Goal: Task Accomplishment & Management: Use online tool/utility

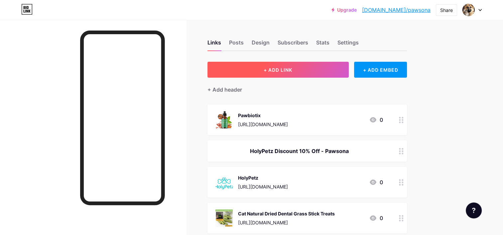
click at [311, 68] on button "+ ADD LINK" at bounding box center [277, 70] width 141 height 16
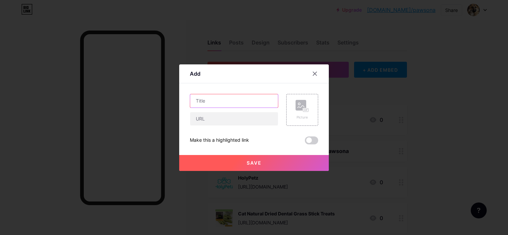
click at [257, 96] on input "text" at bounding box center [234, 100] width 88 height 13
type input "Esty store"
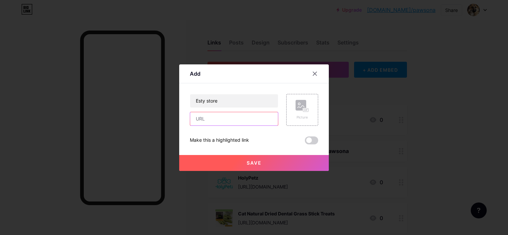
click at [237, 115] on input "text" at bounding box center [234, 118] width 88 height 13
click at [230, 122] on input "text" at bounding box center [234, 118] width 88 height 13
paste input "[URL][DOMAIN_NAME]"
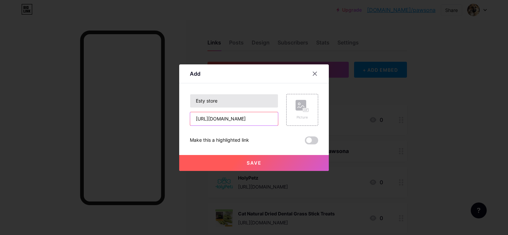
type input "[URL][DOMAIN_NAME]"
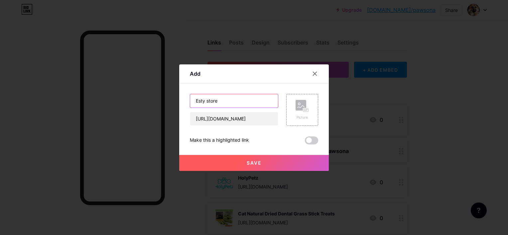
click at [246, 101] on input "Esty store" at bounding box center [234, 100] width 88 height 13
drag, startPoint x: 240, startPoint y: 103, endPoint x: 192, endPoint y: 106, distance: 49.0
click at [192, 106] on input "Esty store" at bounding box center [234, 100] width 88 height 13
type input "My Etsy Store"
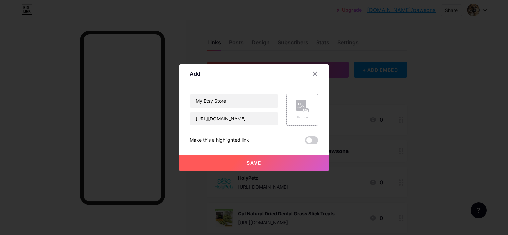
click at [307, 111] on rect at bounding box center [305, 109] width 5 height 3
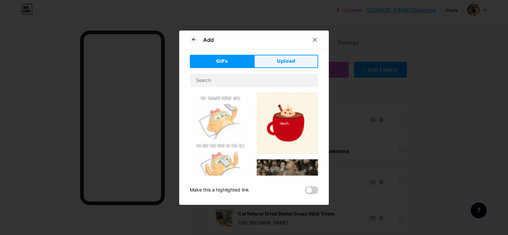
click at [296, 64] on button "Upload" at bounding box center [286, 61] width 64 height 13
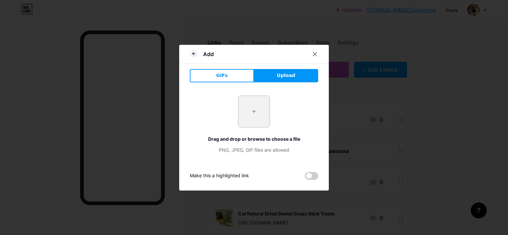
click at [251, 116] on input "file" at bounding box center [253, 111] width 31 height 31
type input "C:\fakepath\Vibrant Trick or Treat [DATE] Design T-Shirt.png"
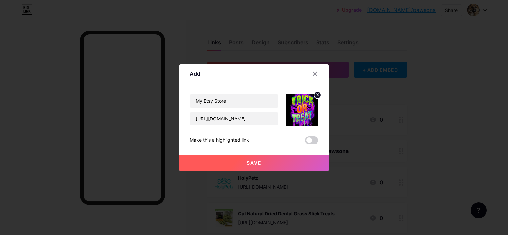
click at [315, 97] on circle at bounding box center [317, 94] width 7 height 7
click at [304, 108] on rect at bounding box center [306, 110] width 6 height 4
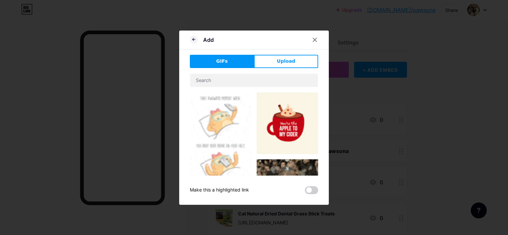
click at [293, 69] on div "GIFs Upload Content YouTube Play YouTube video without leaving your page. ADD V…" at bounding box center [254, 125] width 128 height 140
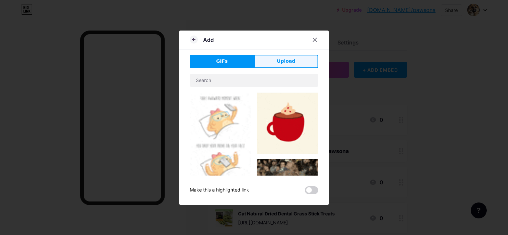
click at [292, 64] on span "Upload" at bounding box center [286, 61] width 18 height 7
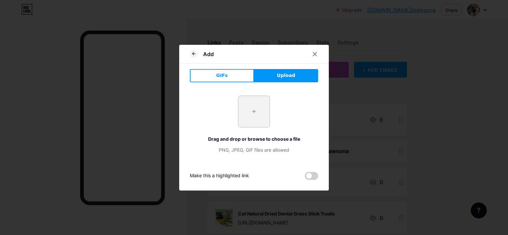
click at [259, 110] on input "file" at bounding box center [253, 111] width 31 height 31
type input "C:\fakepath\sppokycats.webp"
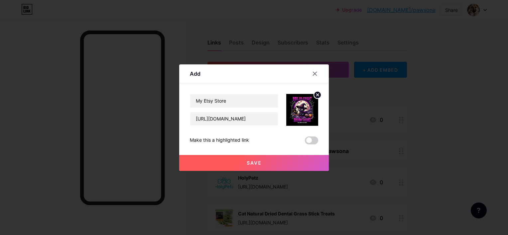
click at [315, 95] on circle at bounding box center [317, 94] width 7 height 7
click at [305, 106] on rect at bounding box center [301, 105] width 11 height 11
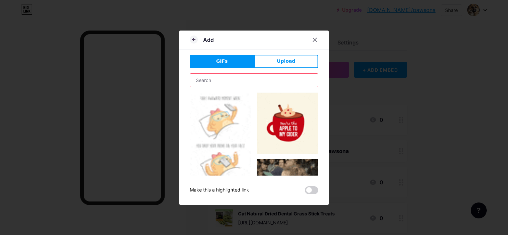
click at [286, 83] on input "text" at bounding box center [254, 80] width 128 height 13
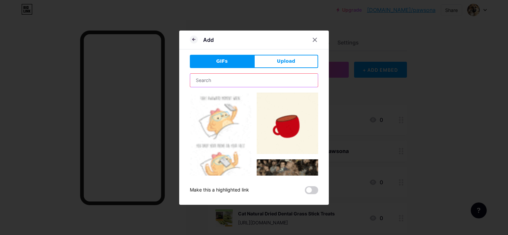
click at [286, 83] on input "text" at bounding box center [254, 80] width 128 height 13
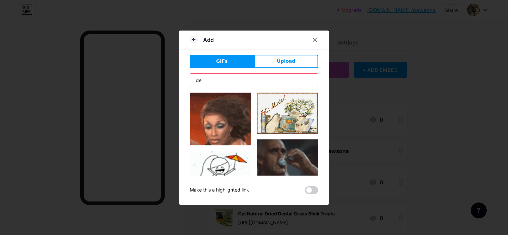
type input "d"
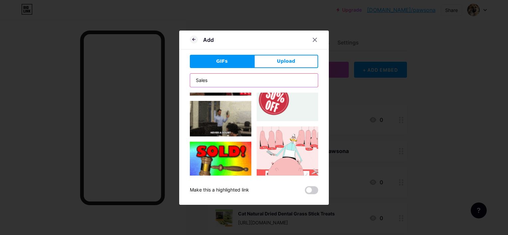
scroll to position [559, 0]
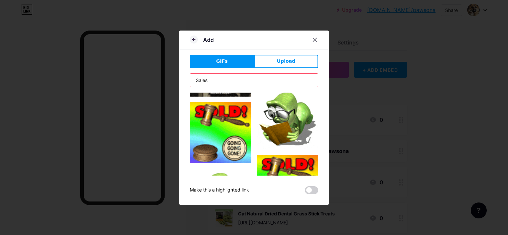
drag, startPoint x: 257, startPoint y: 83, endPoint x: 162, endPoint y: 73, distance: 95.6
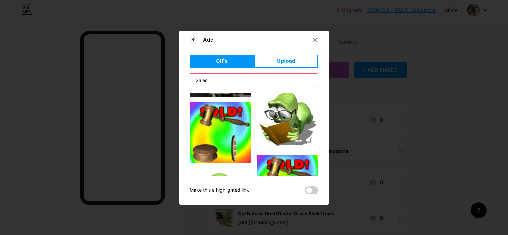
click at [162, 73] on div "Add GIFs Upload Content YouTube Play YouTube video without leaving your page. A…" at bounding box center [254, 117] width 508 height 235
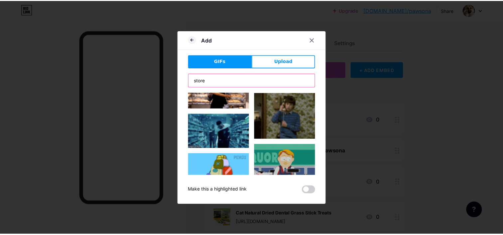
scroll to position [399, 0]
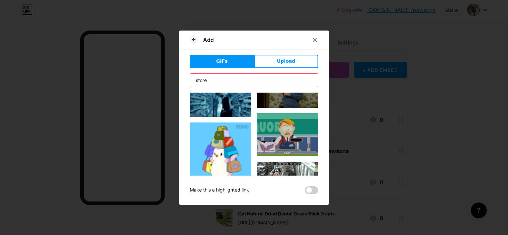
type input "store"
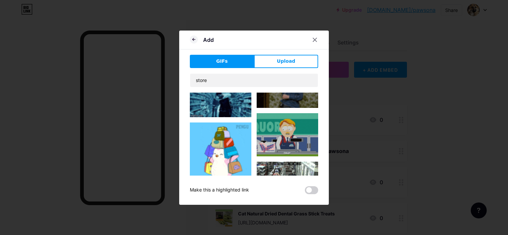
click at [222, 130] on img at bounding box center [221, 154] width 62 height 62
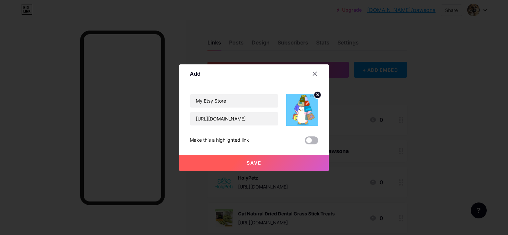
click at [311, 139] on span at bounding box center [311, 141] width 13 height 8
click at [305, 142] on input "checkbox" at bounding box center [305, 142] width 0 height 0
click at [279, 164] on button "Save" at bounding box center [254, 163] width 150 height 16
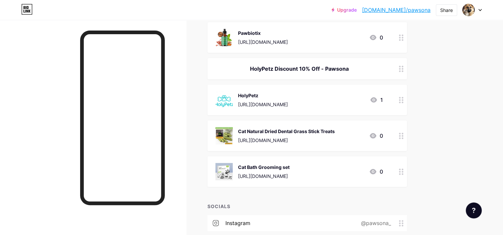
scroll to position [78, 0]
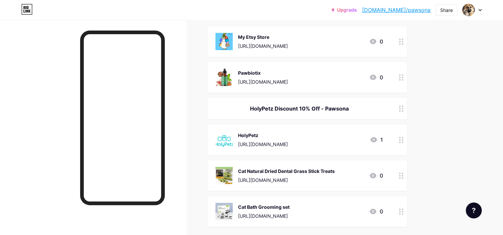
click at [357, 11] on link "Upgrade" at bounding box center [343, 9] width 25 height 5
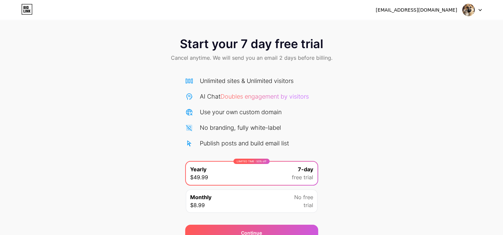
click at [482, 11] on div "[EMAIL_ADDRESS][DOMAIN_NAME] Logout" at bounding box center [251, 10] width 503 height 12
click at [477, 11] on div at bounding box center [471, 10] width 19 height 12
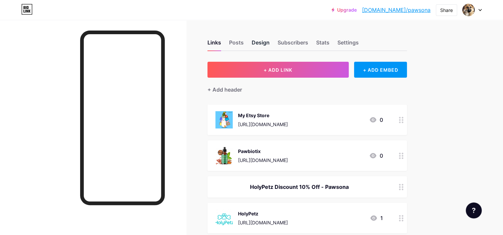
click at [261, 47] on div "Design" at bounding box center [261, 45] width 18 height 12
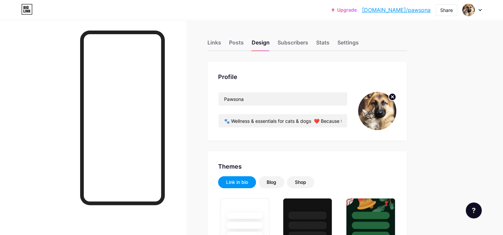
click at [409, 12] on link "[DOMAIN_NAME]/pawsona" at bounding box center [396, 10] width 68 height 8
